Goal: Information Seeking & Learning: Learn about a topic

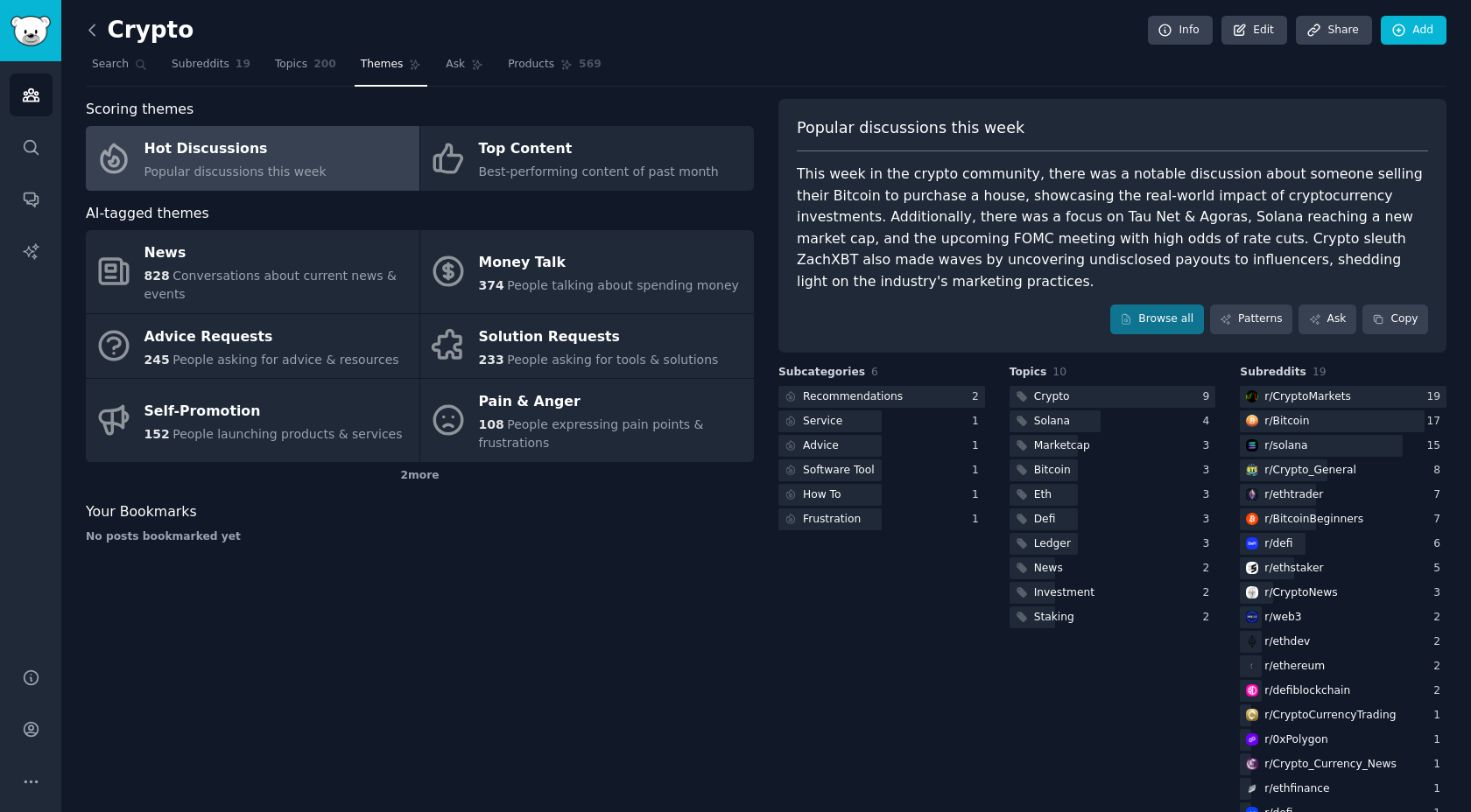
click at [92, 27] on icon at bounding box center [91, 30] width 18 height 18
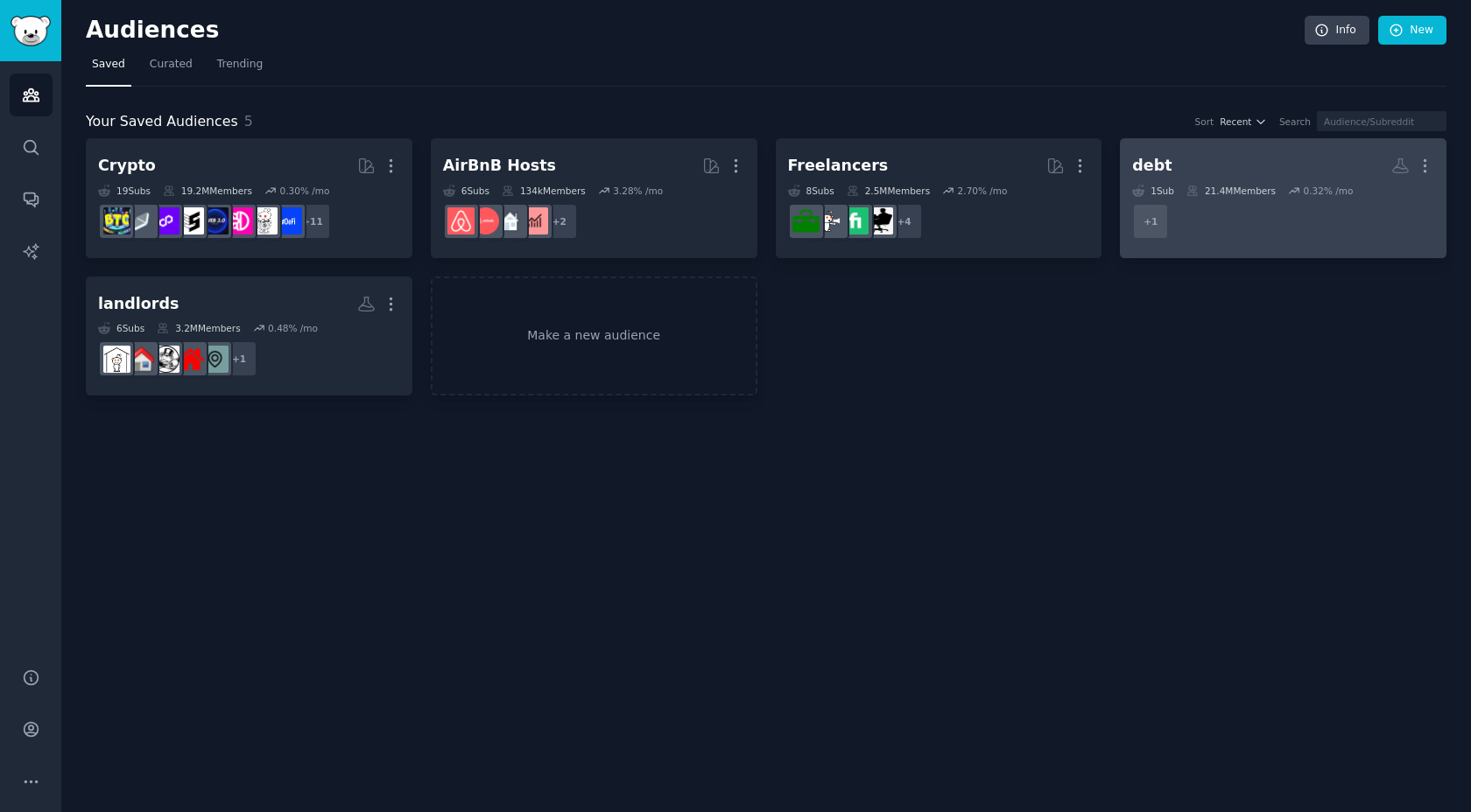
click at [1250, 161] on h2 "debt More" at bounding box center [1283, 166] width 302 height 31
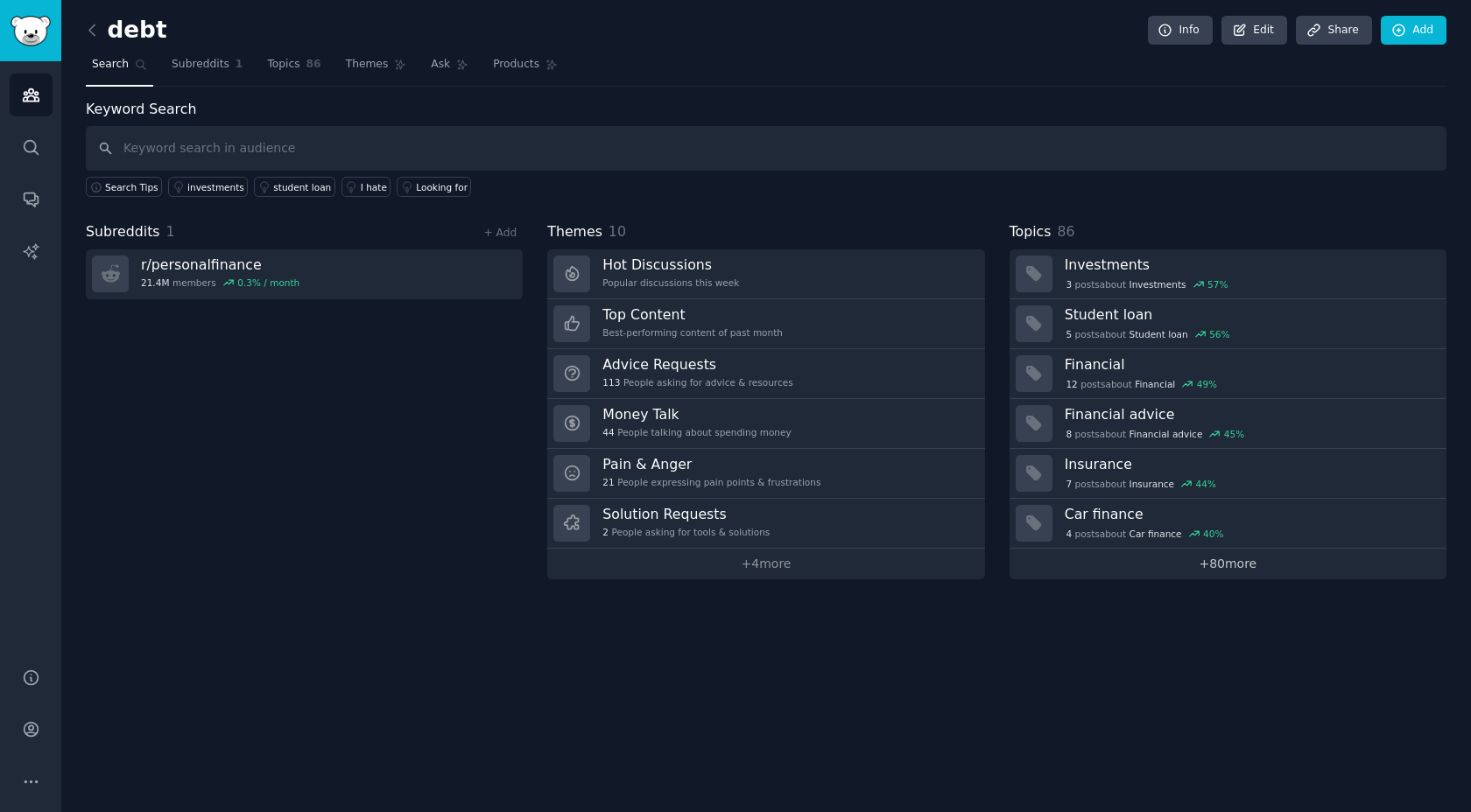
click at [1122, 555] on link "+ 80 more" at bounding box center [1228, 564] width 436 height 31
